Goal: Task Accomplishment & Management: Complete application form

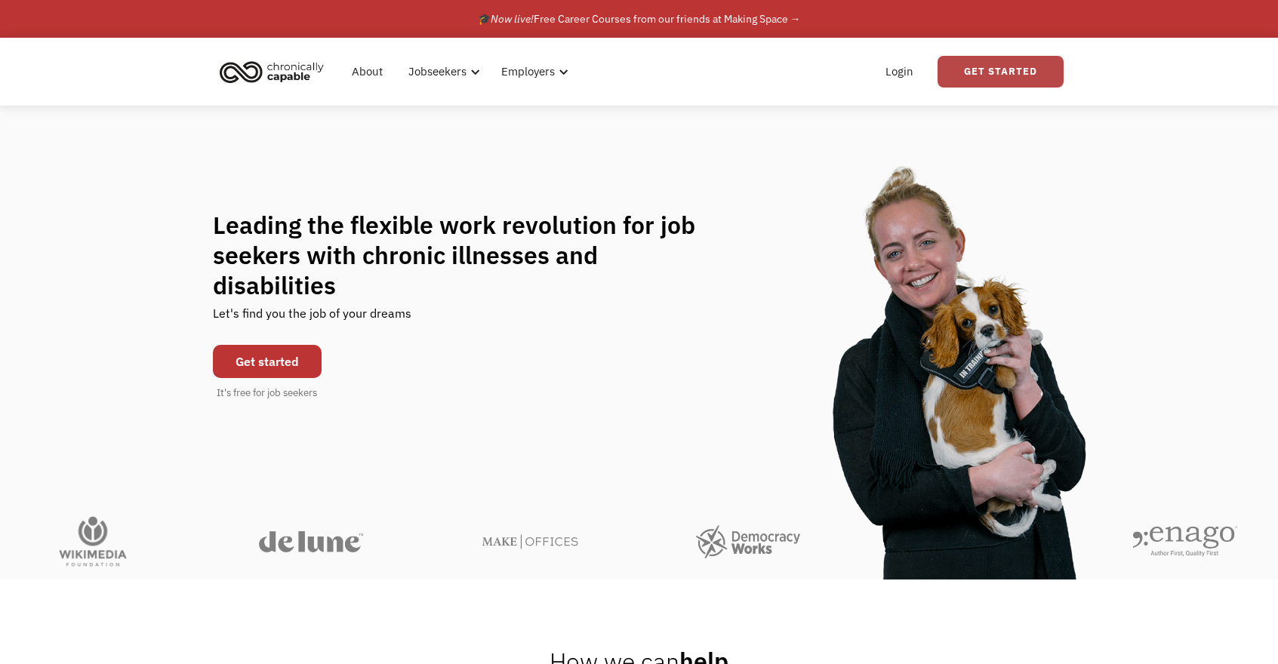
click at [969, 76] on link "Get Started" at bounding box center [1000, 72] width 126 height 32
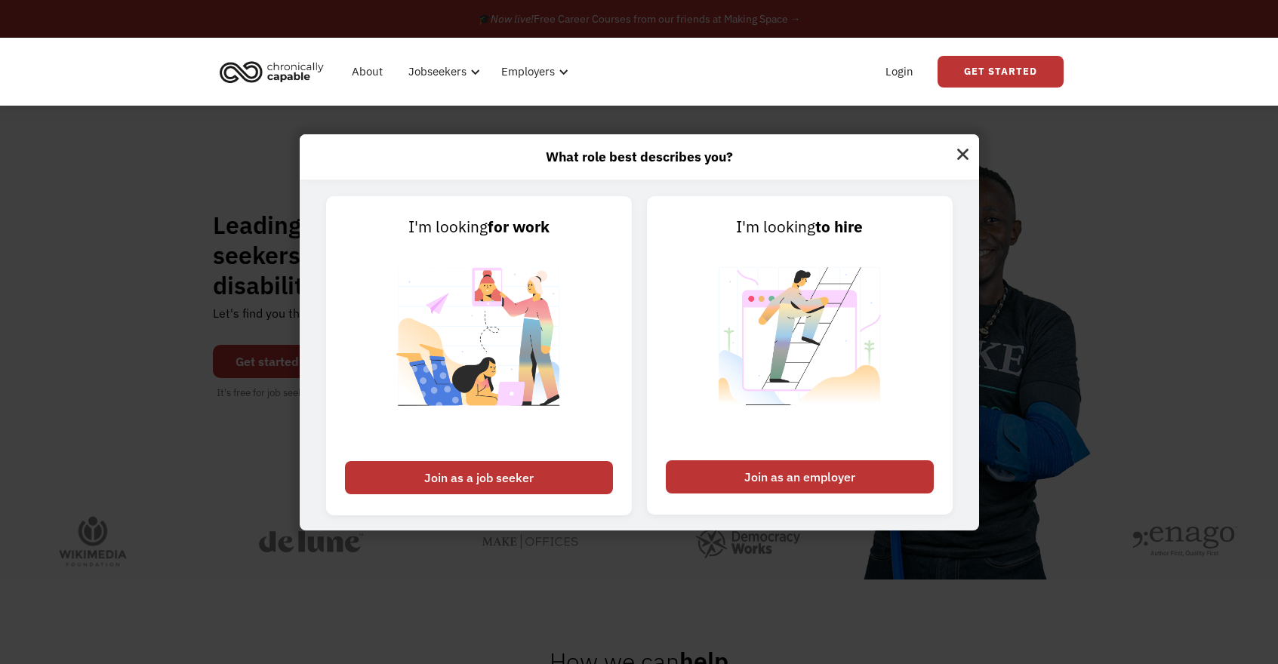
click at [832, 94] on div "Login Get Started" at bounding box center [871, 72] width 386 height 48
click at [900, 81] on link "Login" at bounding box center [899, 72] width 46 height 48
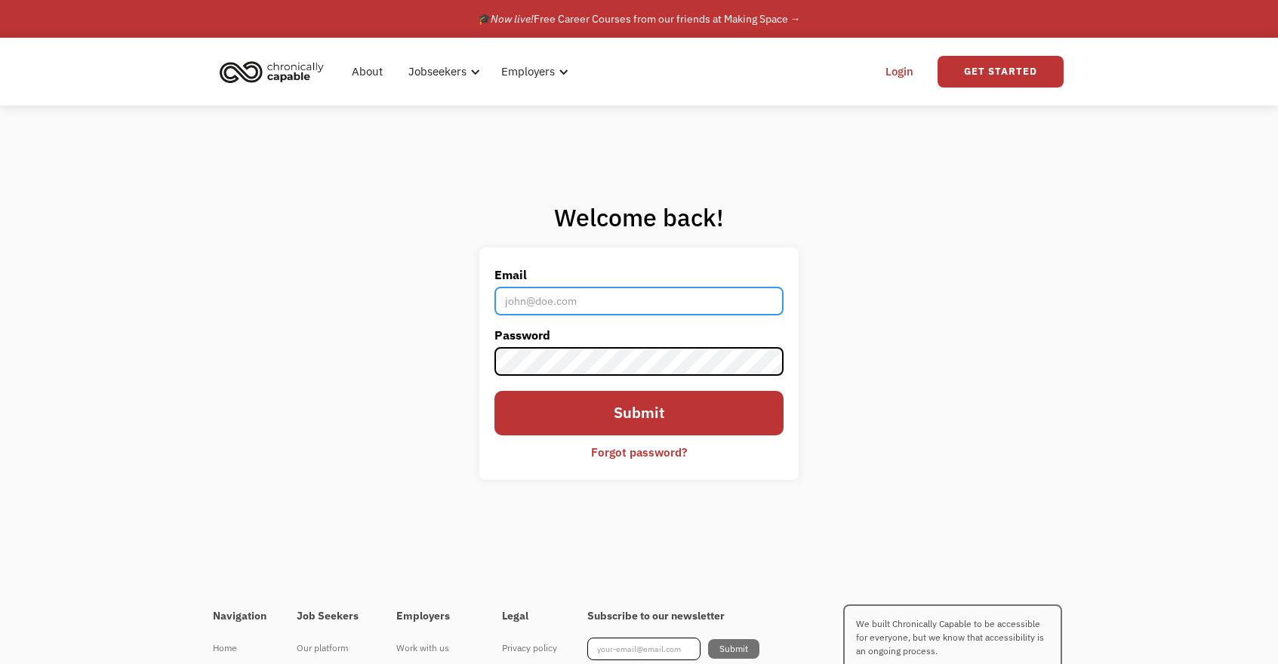
click at [669, 302] on input "Email" at bounding box center [638, 301] width 289 height 29
click at [681, 293] on input "Email" at bounding box center [638, 301] width 289 height 29
click at [590, 297] on input "Email" at bounding box center [638, 301] width 289 height 29
type input "[PERSON_NAME][EMAIL_ADDRESS][DOMAIN_NAME]"
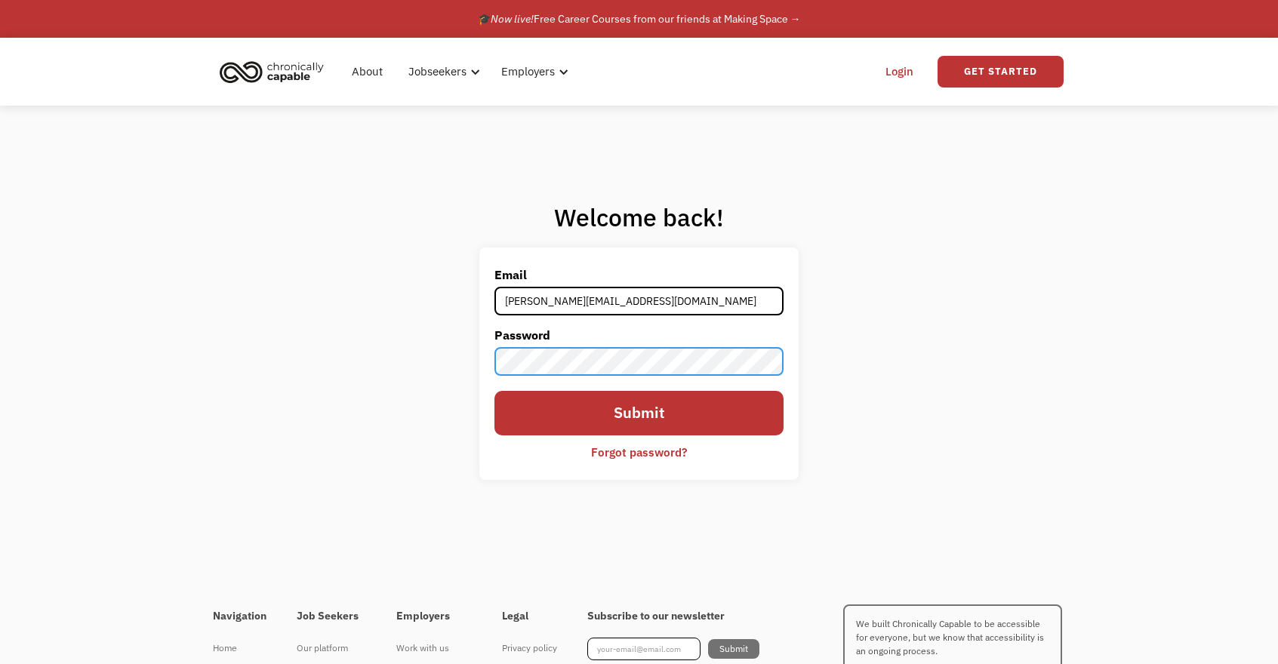
click at [494, 391] on input "Submit" at bounding box center [638, 413] width 289 height 45
